Goal: Task Accomplishment & Management: Manage account settings

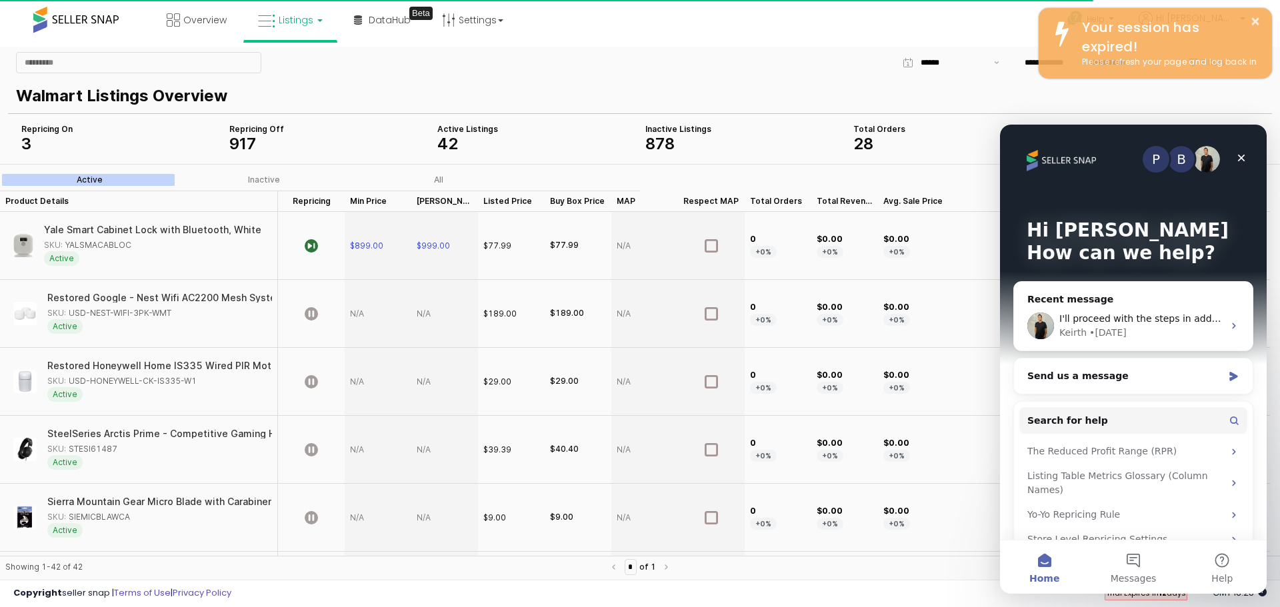
click at [283, 20] on span "Listings" at bounding box center [296, 19] width 35 height 13
click at [295, 72] on icon at bounding box center [300, 65] width 58 height 17
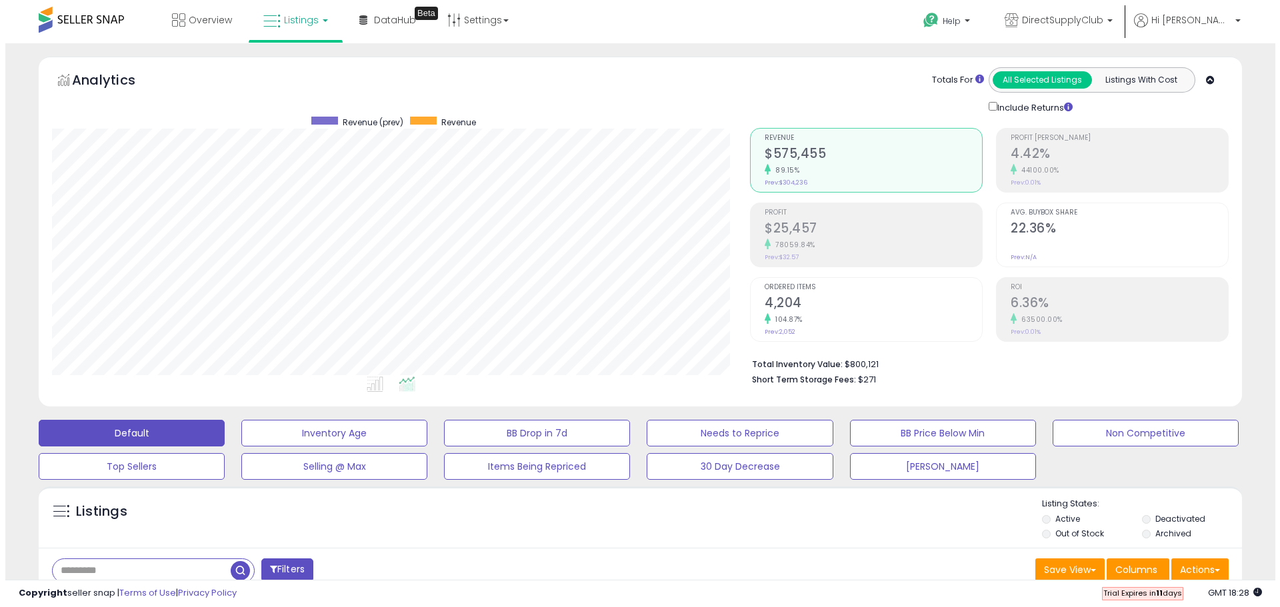
scroll to position [273, 698]
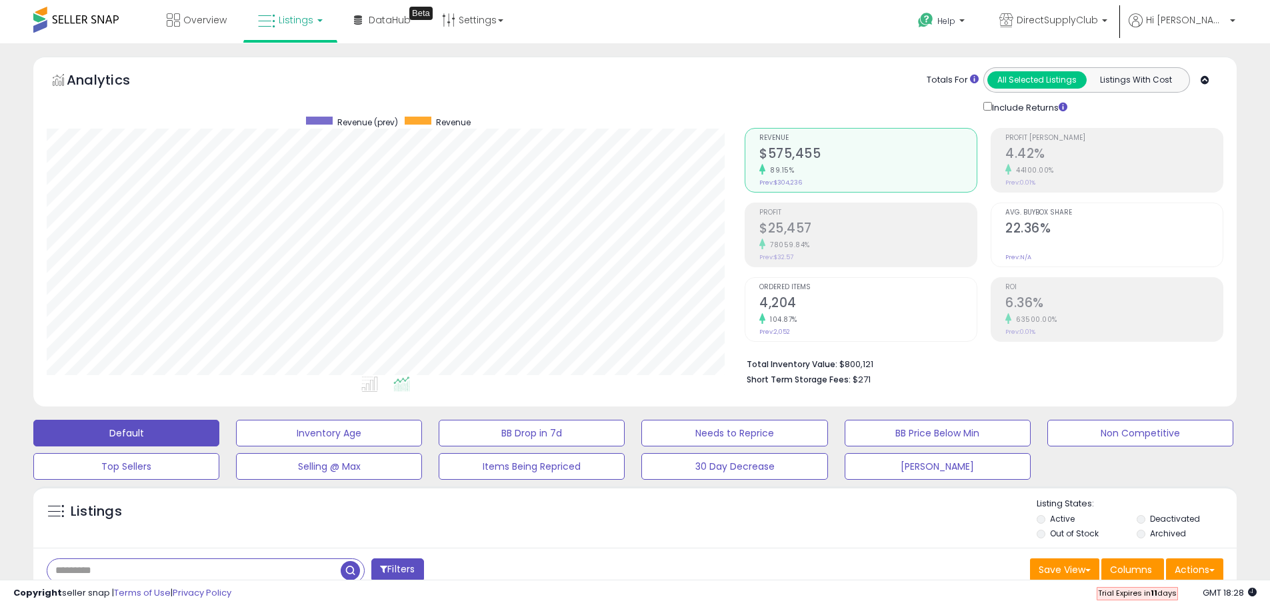
click at [145, 563] on input "text" at bounding box center [193, 570] width 293 height 23
paste input "**********"
type input "**********"
click at [342, 567] on span "button" at bounding box center [350, 570] width 19 height 19
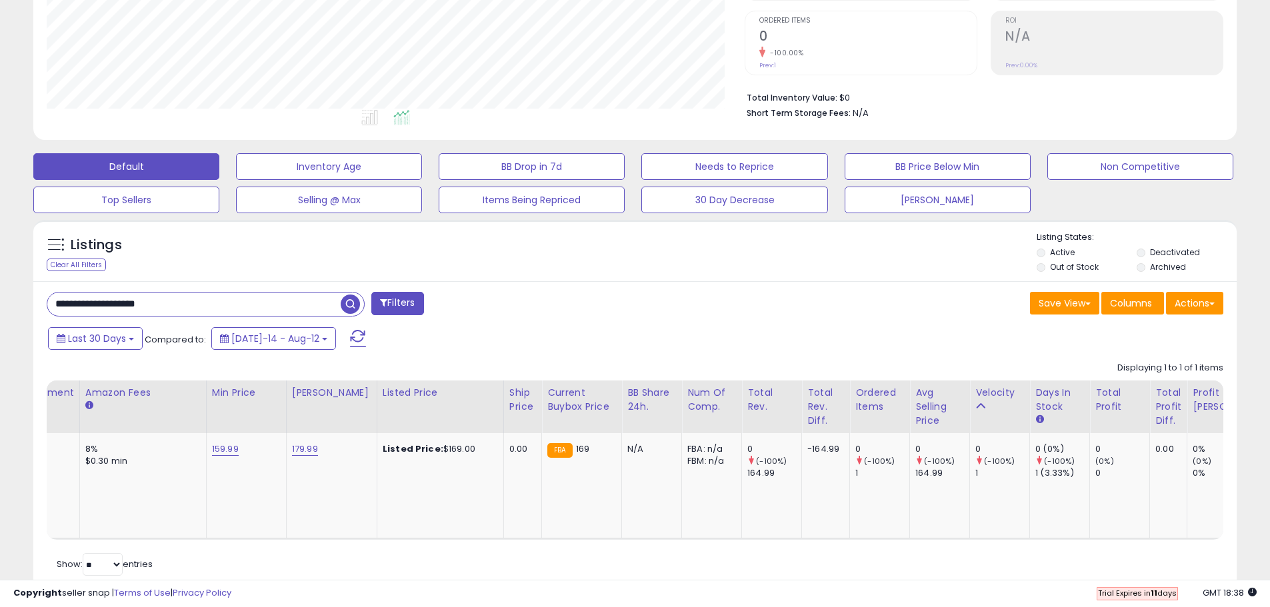
scroll to position [0, 695]
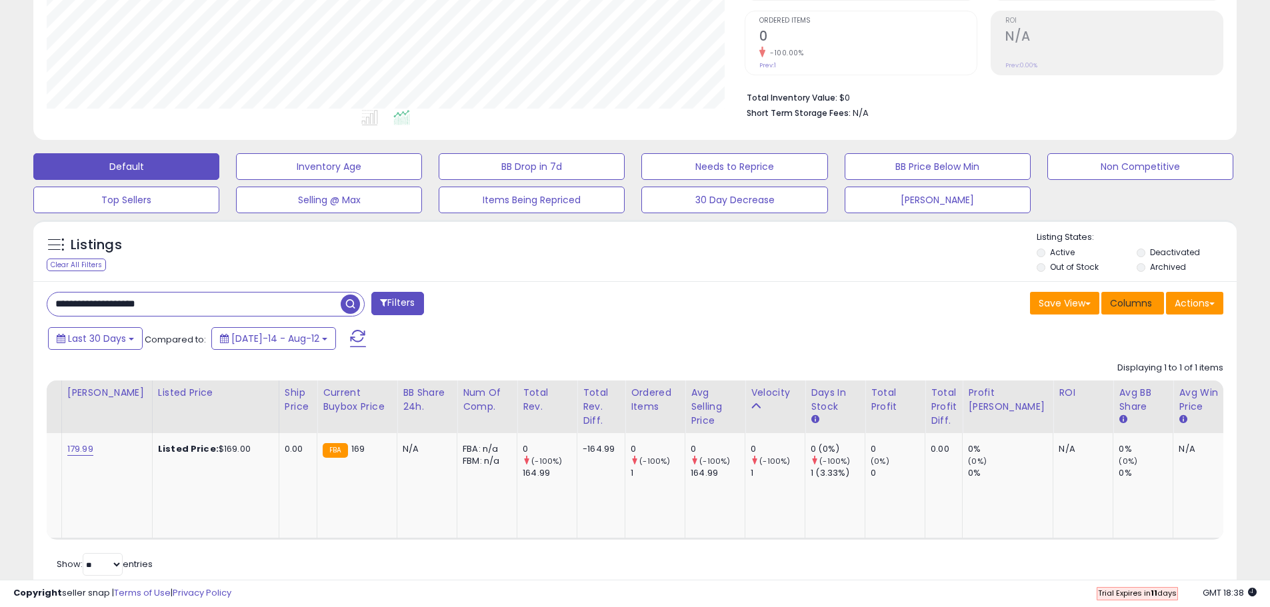
click at [1131, 307] on span "Columns" at bounding box center [1131, 303] width 42 height 13
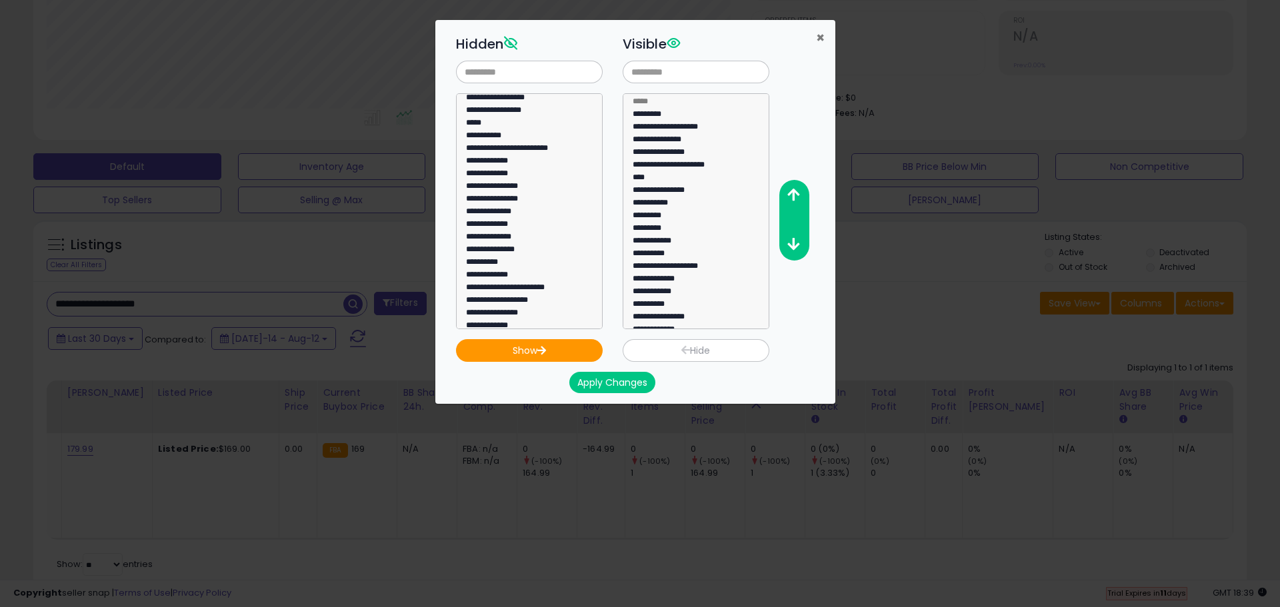
click at [823, 37] on span "×" at bounding box center [820, 37] width 9 height 19
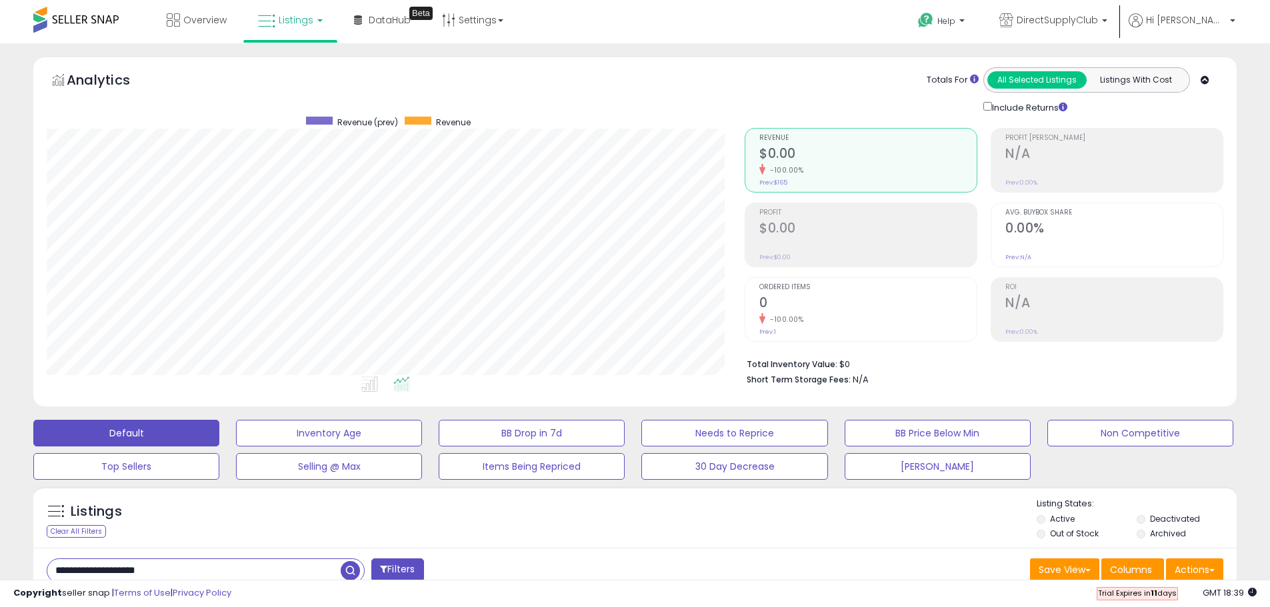
click at [289, 27] on link "Listings" at bounding box center [290, 20] width 85 height 40
click at [290, 115] on icon at bounding box center [302, 117] width 70 height 20
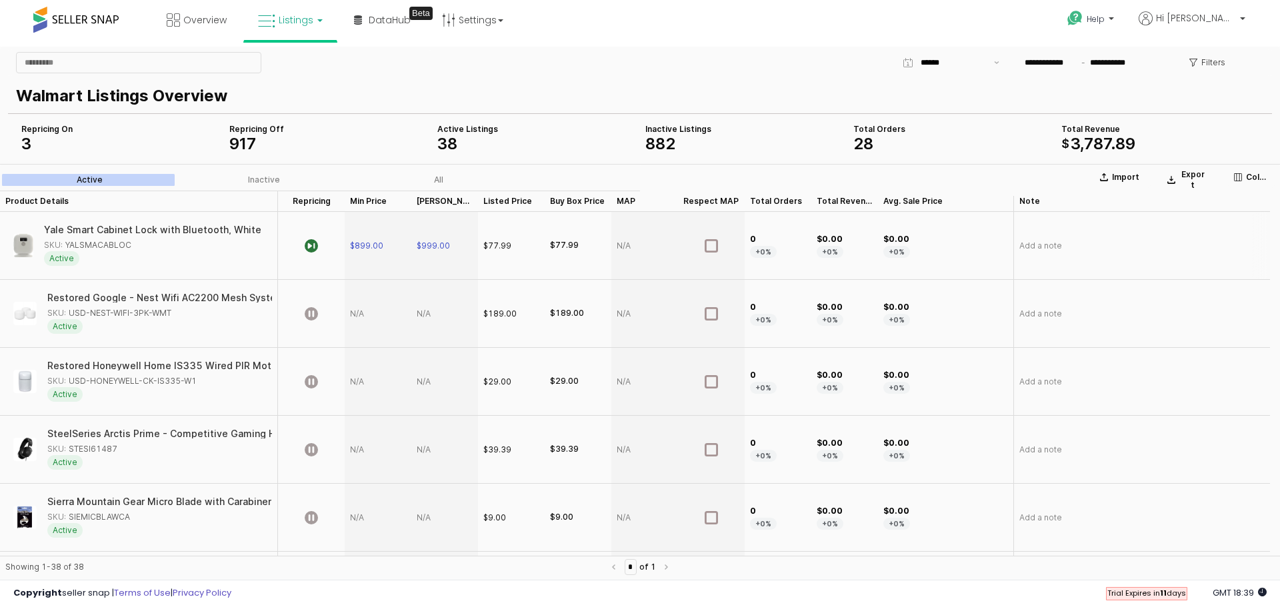
click at [226, 272] on div "Yale Smart Cabinet Lock with Bluetooth, White SKU: YALSMACABLOC Active" at bounding box center [137, 245] width 264 height 57
click at [276, 19] on link "Listings" at bounding box center [290, 20] width 85 height 40
click at [291, 59] on icon at bounding box center [300, 65] width 58 height 17
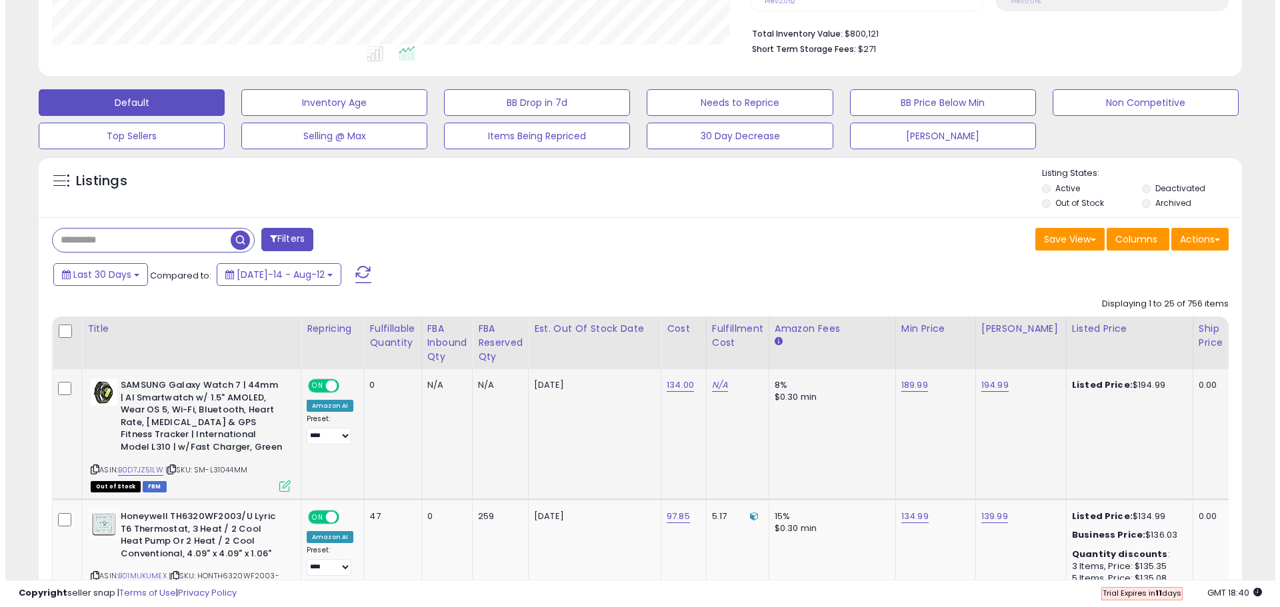
scroll to position [333, 0]
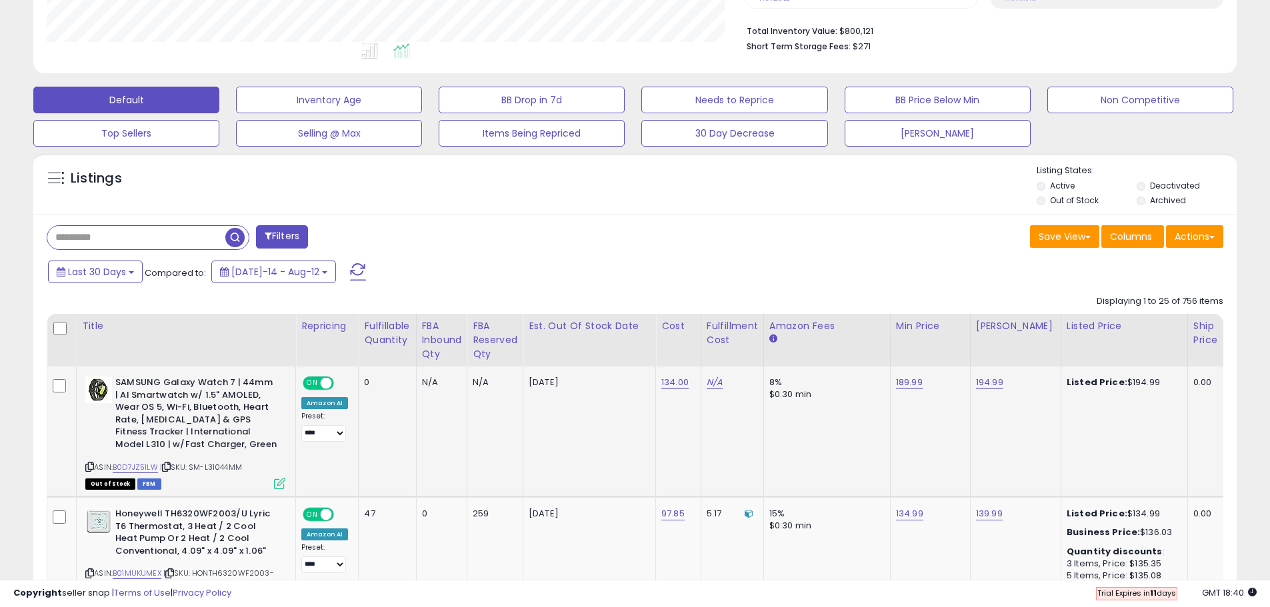
click at [280, 479] on icon at bounding box center [279, 483] width 11 height 11
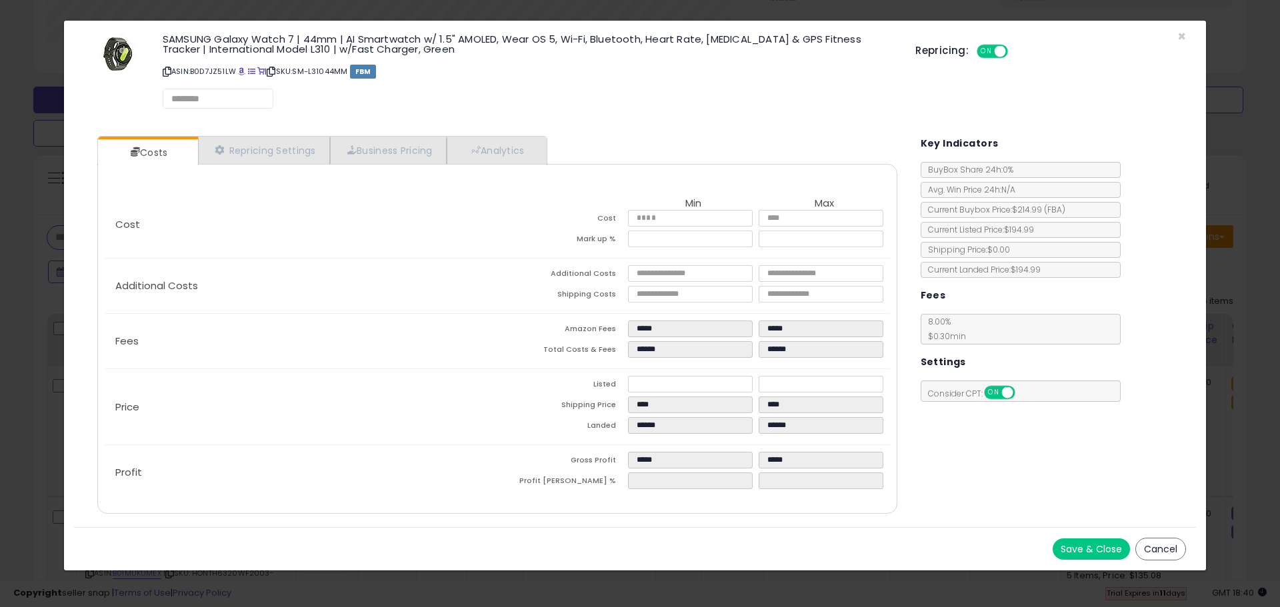
select select "*********"
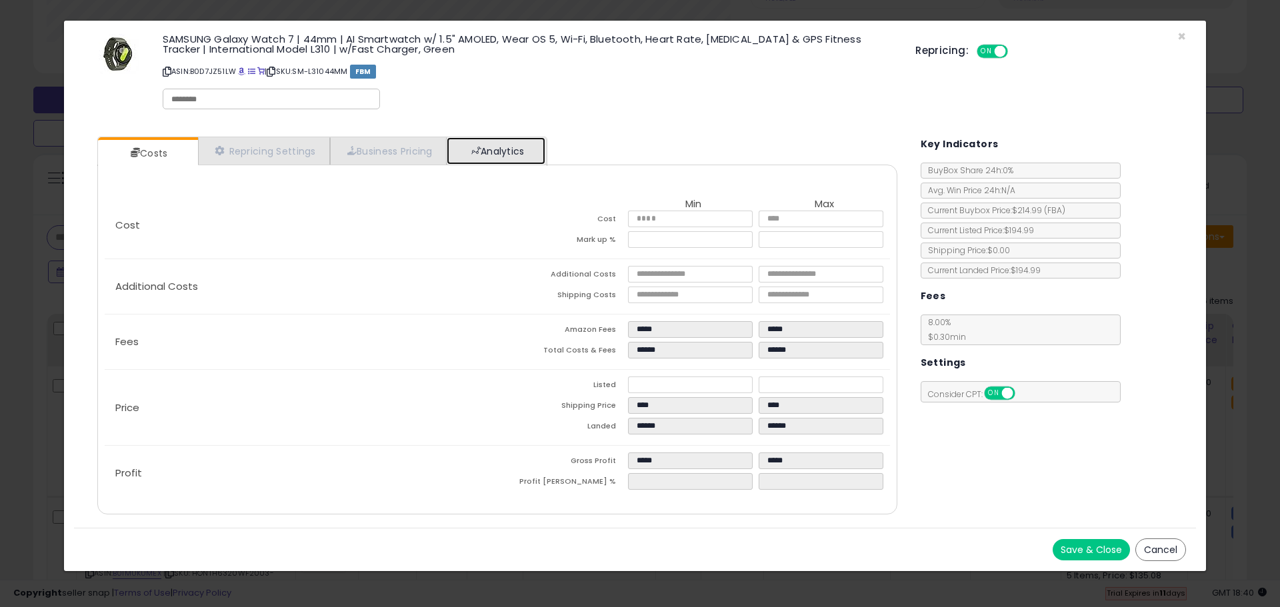
click at [495, 144] on link "Analytics" at bounding box center [496, 150] width 99 height 27
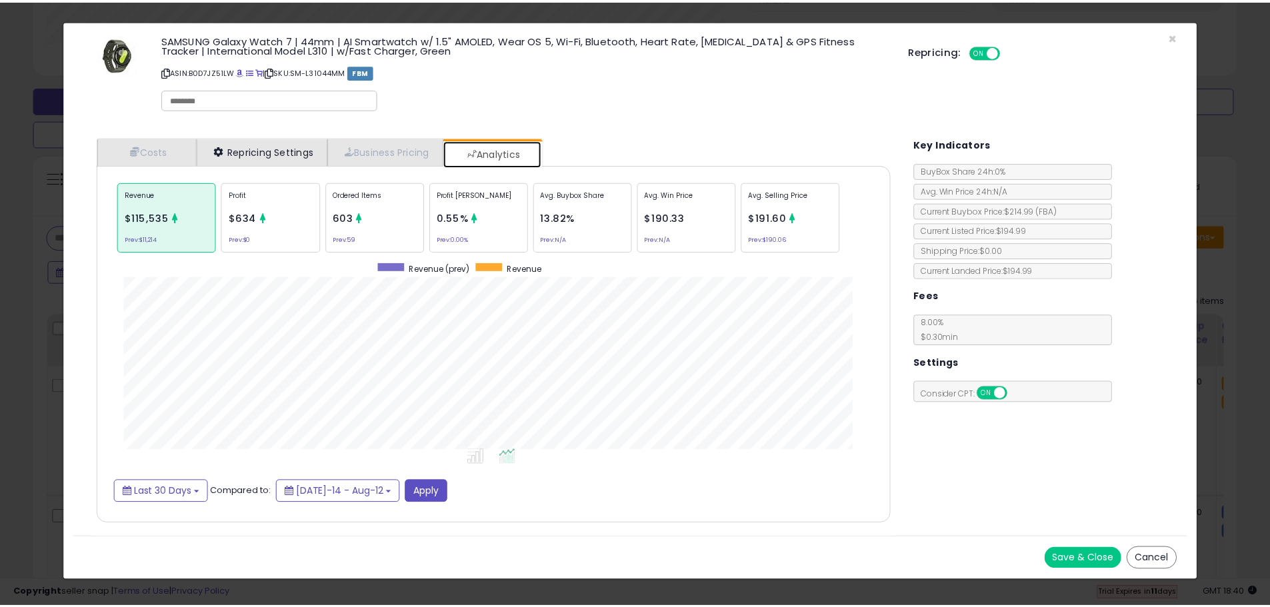
scroll to position [410, 827]
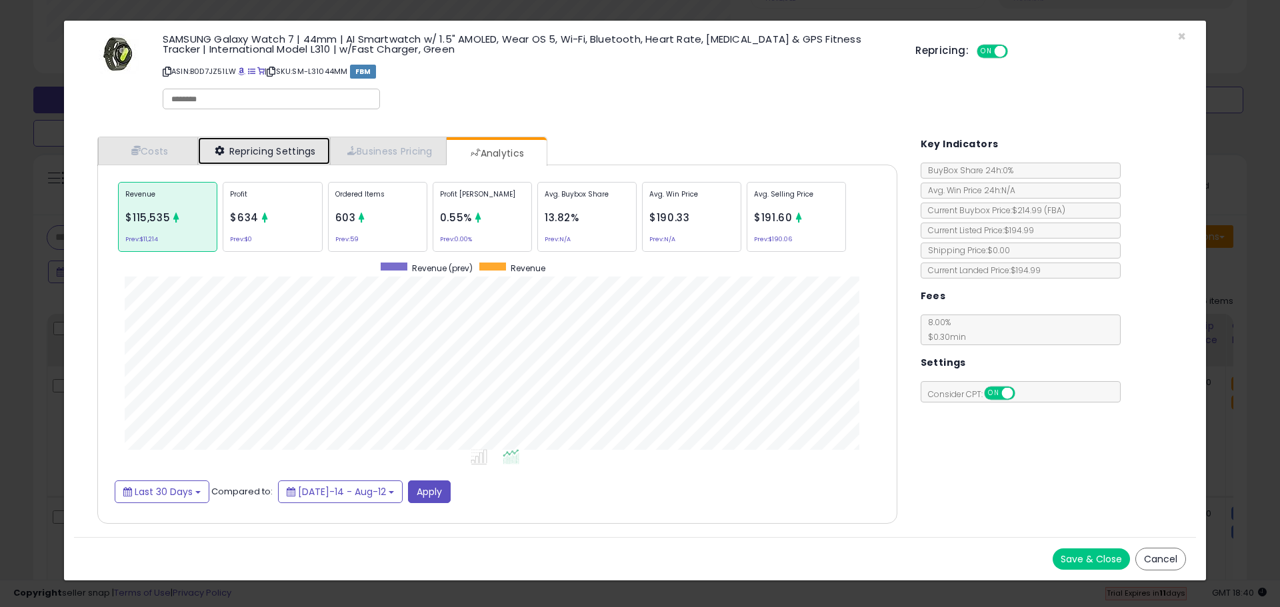
click at [277, 155] on link "Repricing Settings" at bounding box center [264, 150] width 132 height 27
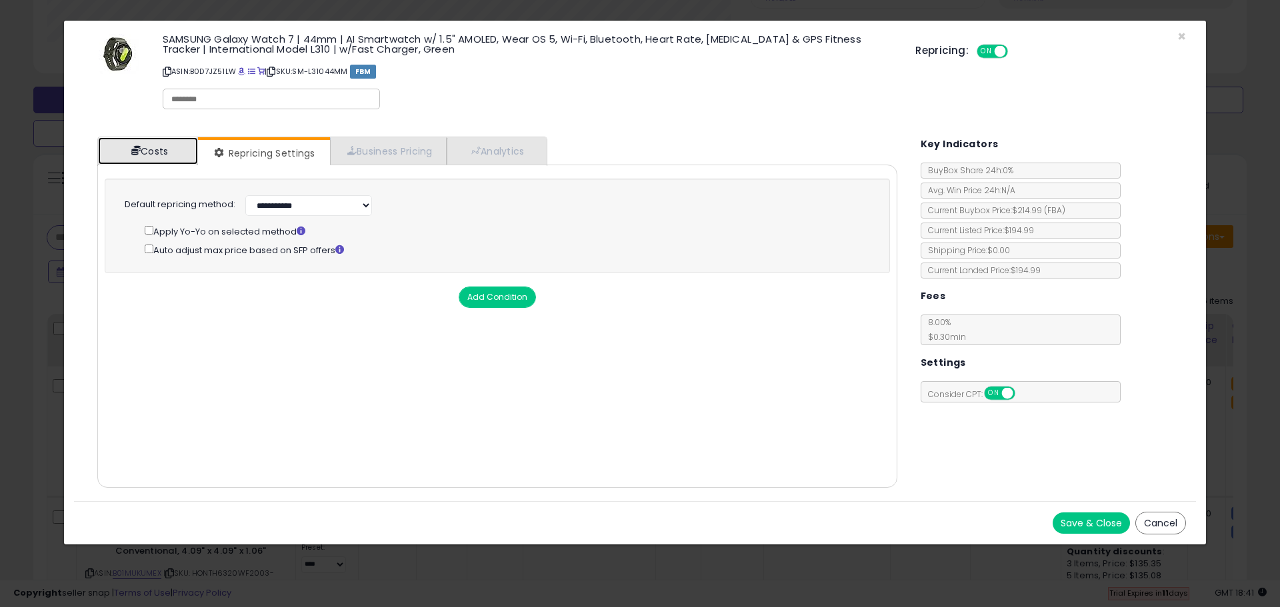
click at [174, 145] on link "Costs" at bounding box center [148, 150] width 100 height 27
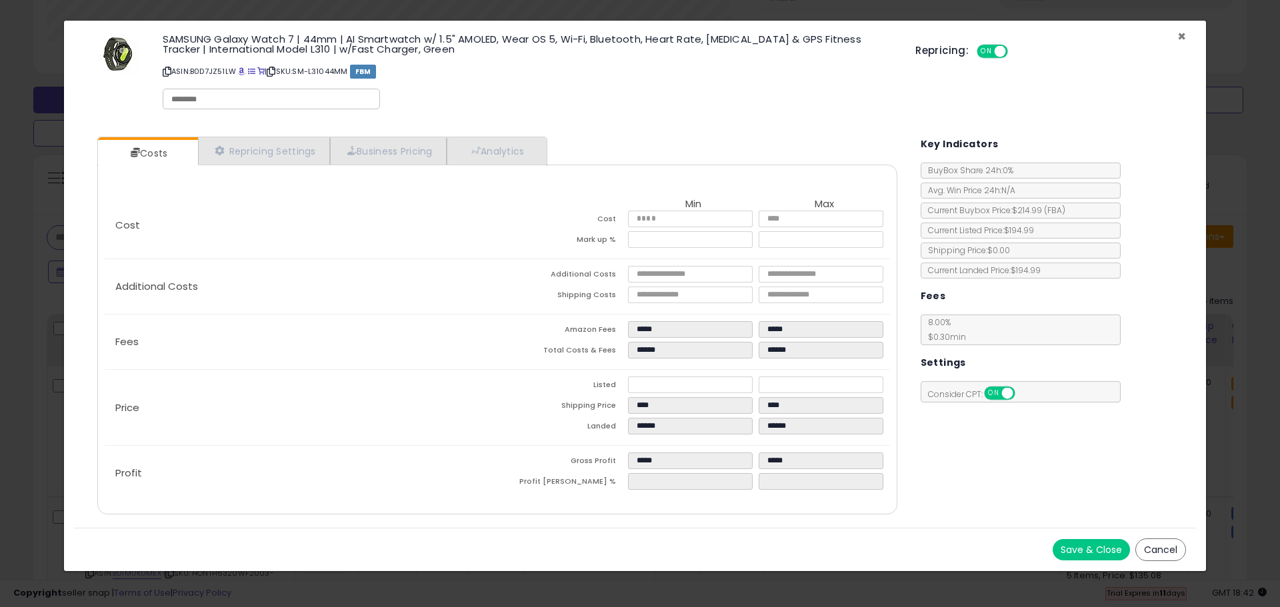
click at [1183, 36] on span "×" at bounding box center [1182, 36] width 9 height 19
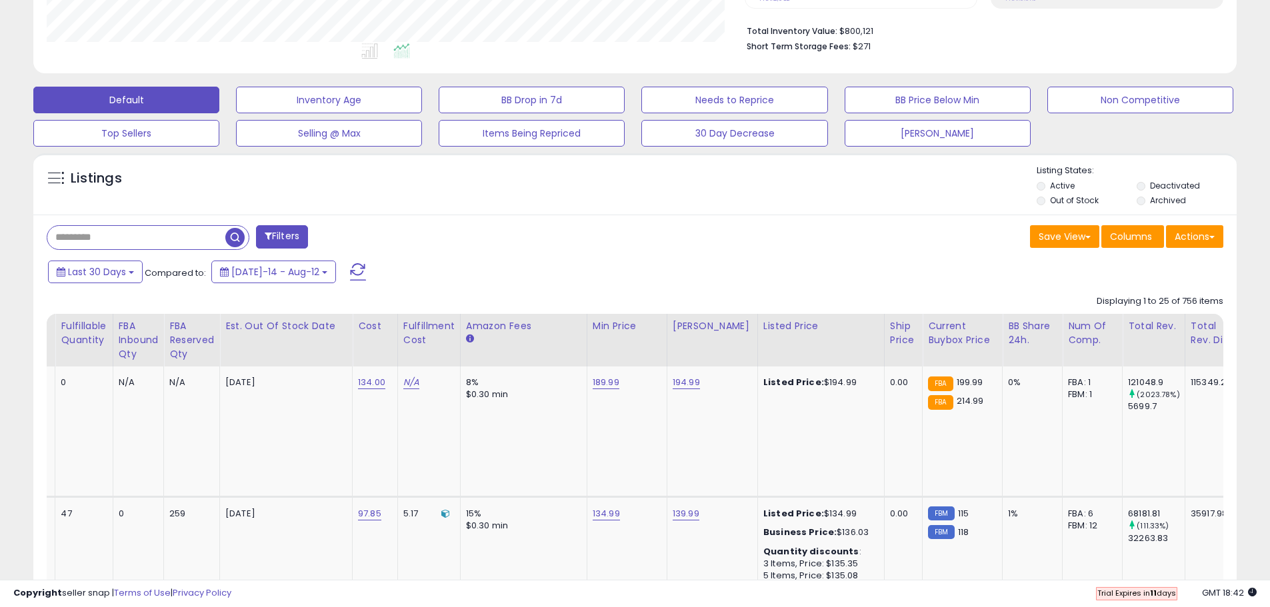
scroll to position [0, 0]
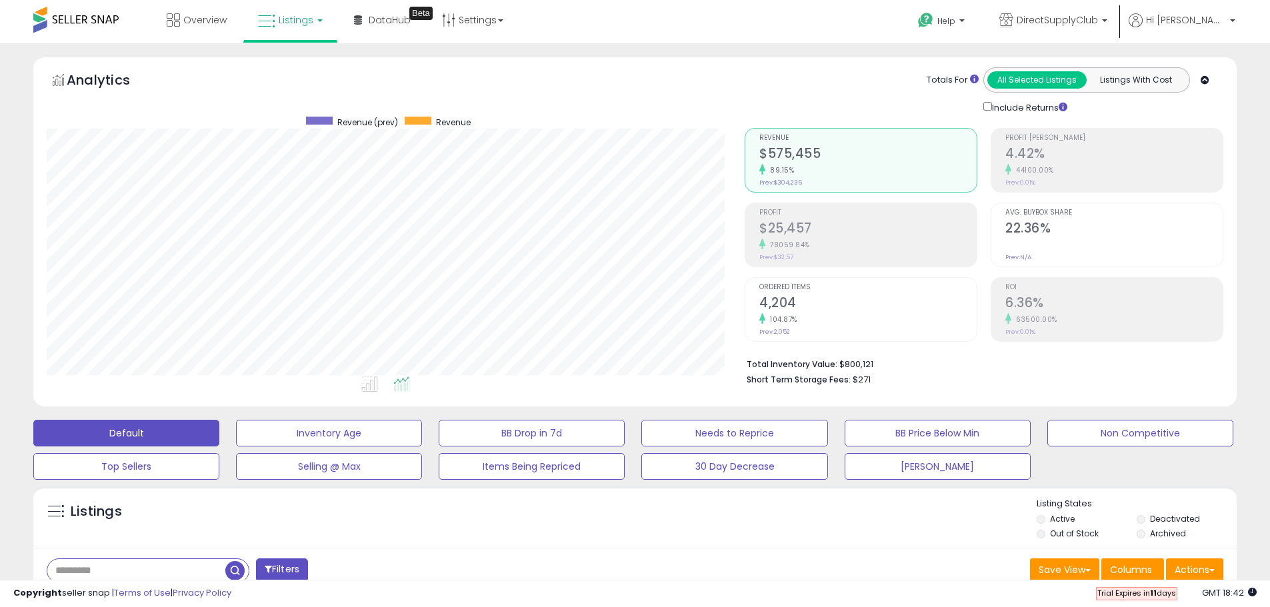
click at [302, 26] on span "Listings" at bounding box center [296, 19] width 35 height 13
click at [304, 108] on icon at bounding box center [302, 117] width 70 height 20
